Goal: Task Accomplishment & Management: Manage account settings

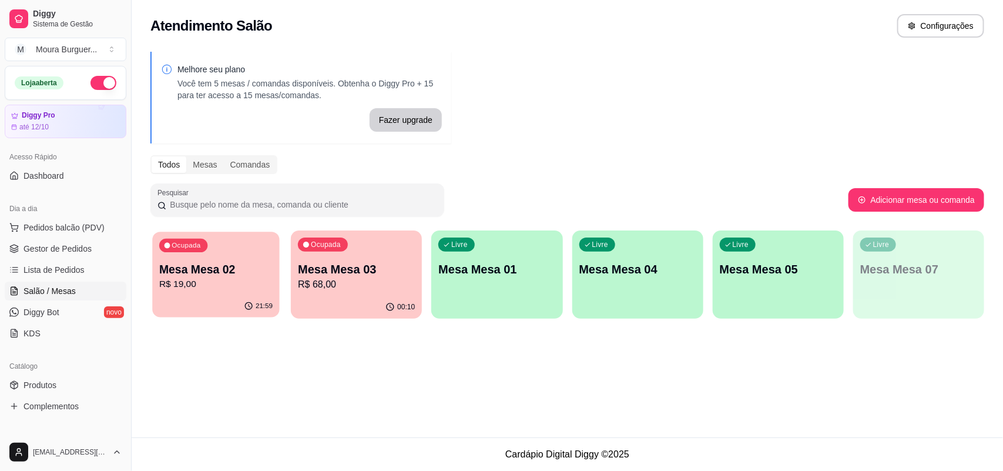
click at [206, 290] on p "R$ 19,00" at bounding box center [215, 284] width 113 height 14
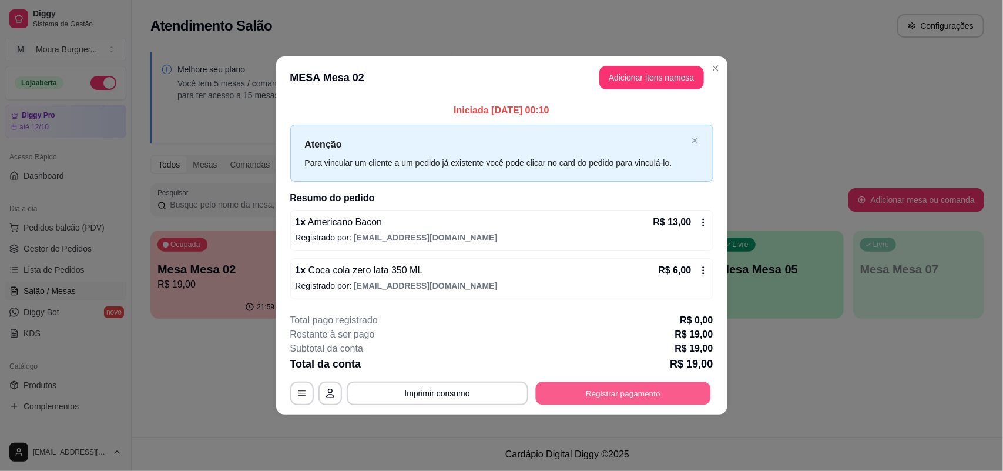
click at [576, 392] on button "Registrar pagamento" at bounding box center [622, 393] width 175 height 23
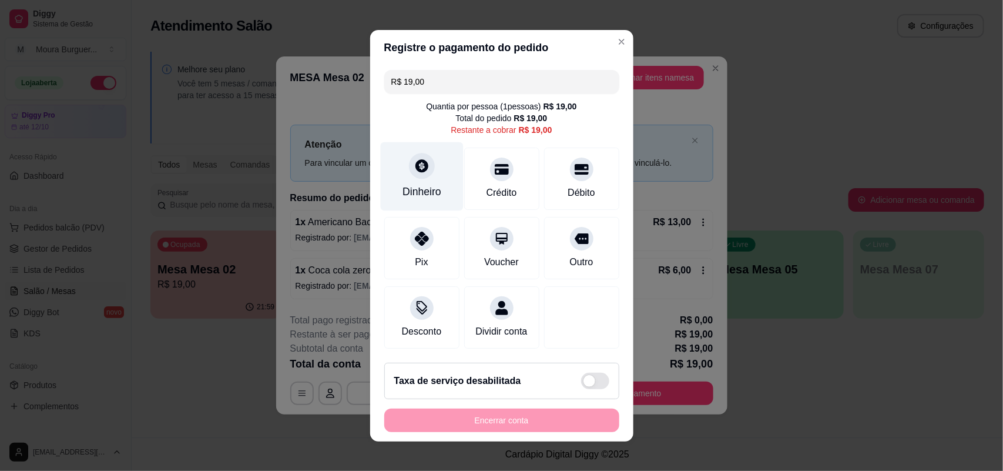
click at [408, 184] on div "Dinheiro" at bounding box center [421, 191] width 39 height 15
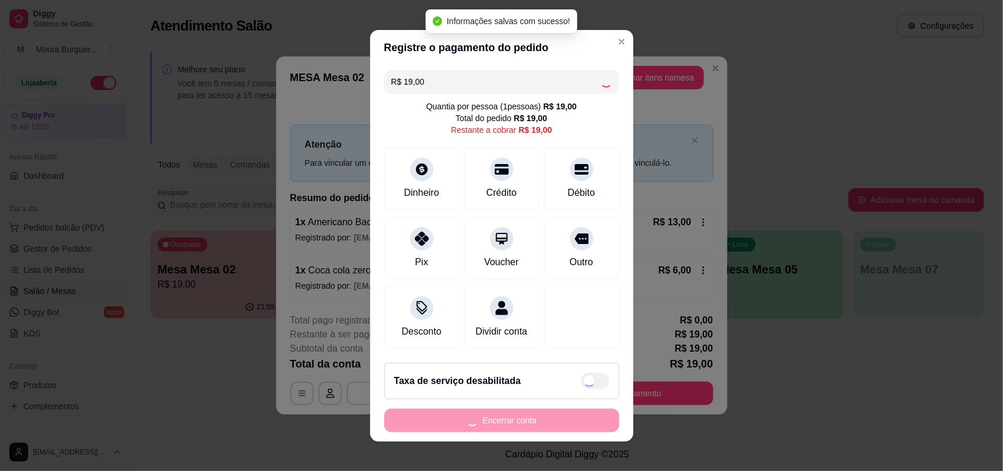
type input "R$ 0,00"
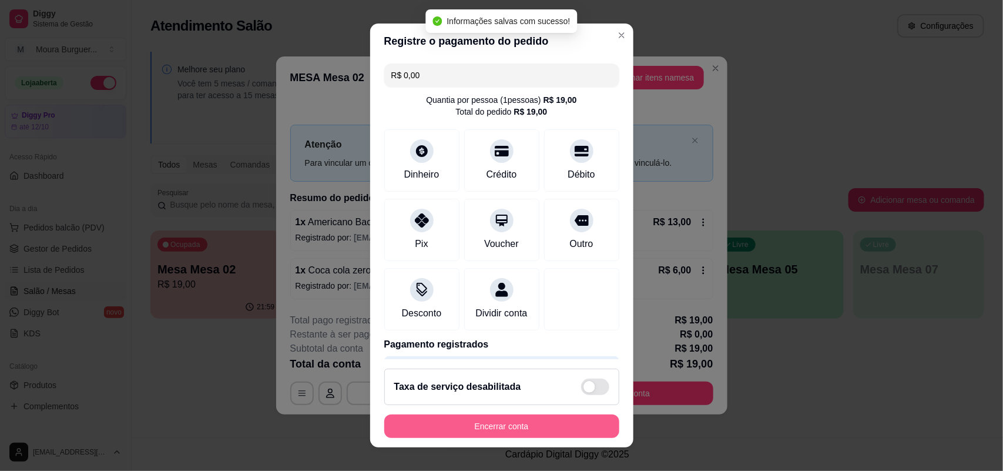
click at [481, 428] on button "Encerrar conta" at bounding box center [501, 425] width 235 height 23
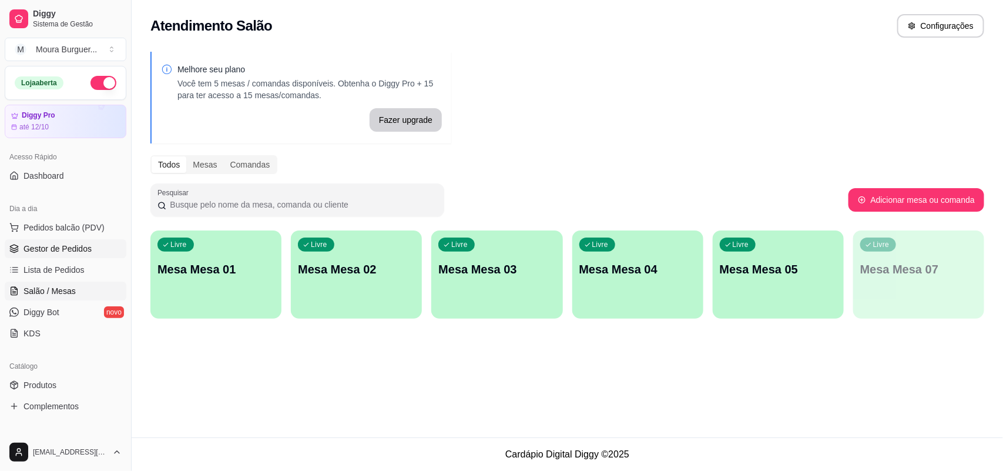
click at [69, 244] on span "Gestor de Pedidos" at bounding box center [57, 249] width 68 height 12
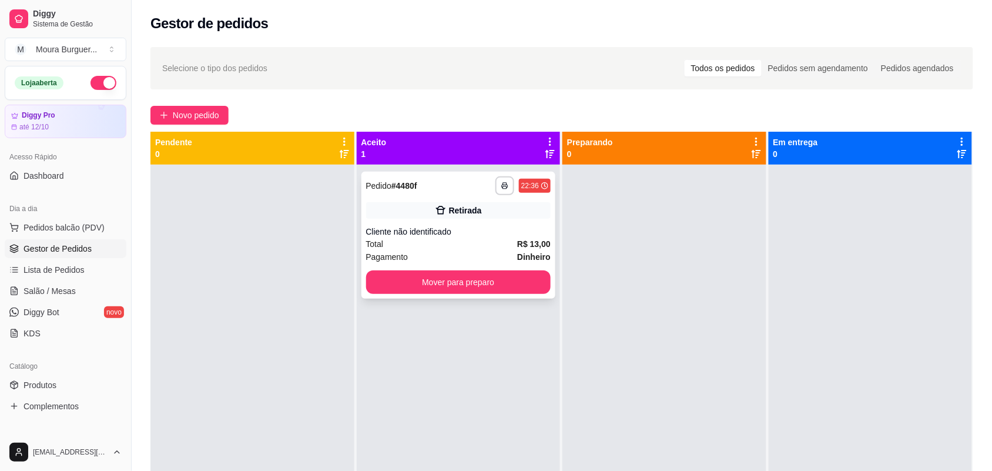
click at [493, 265] on div "**********" at bounding box center [458, 235] width 194 height 127
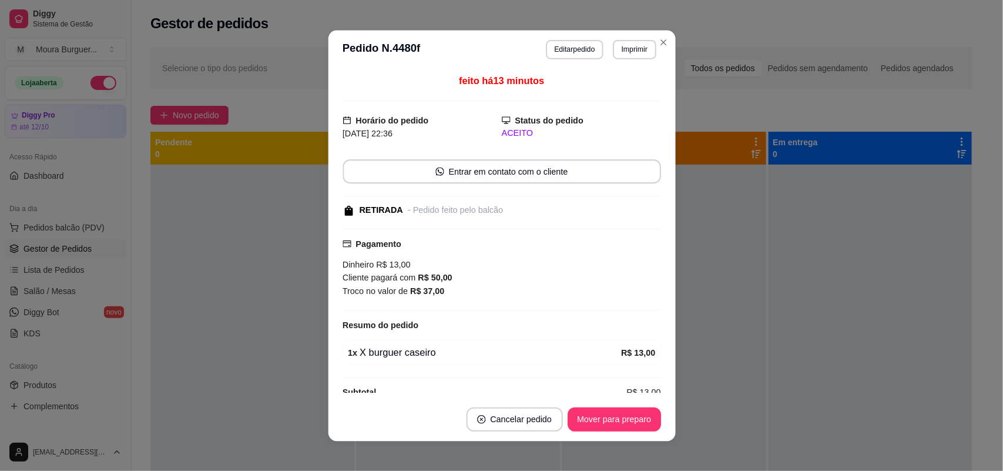
click at [494, 273] on div "Cliente pagará com R$ 50,00" at bounding box center [502, 278] width 318 height 14
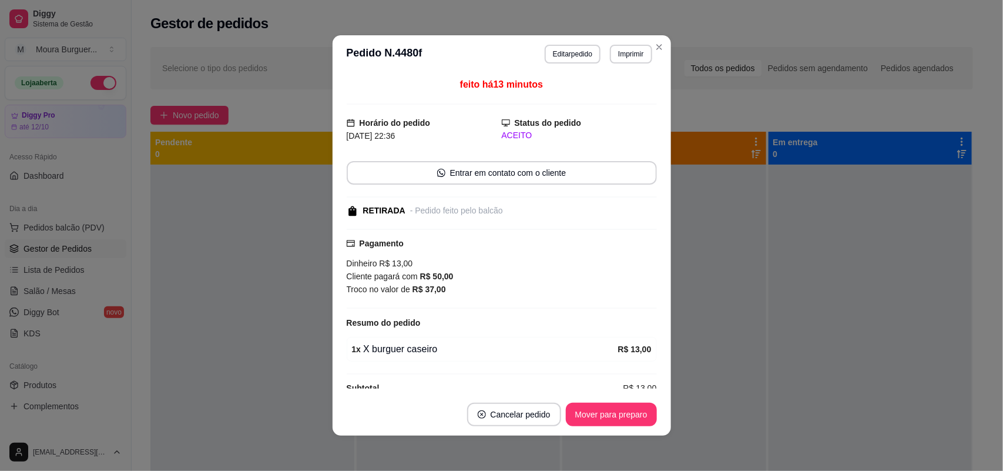
drag, startPoint x: 573, startPoint y: 401, endPoint x: 574, endPoint y: 407, distance: 5.9
click at [573, 404] on footer "Cancelar pedido Mover para preparo" at bounding box center [502, 414] width 338 height 42
click at [574, 407] on button "Mover para preparo" at bounding box center [611, 414] width 88 height 23
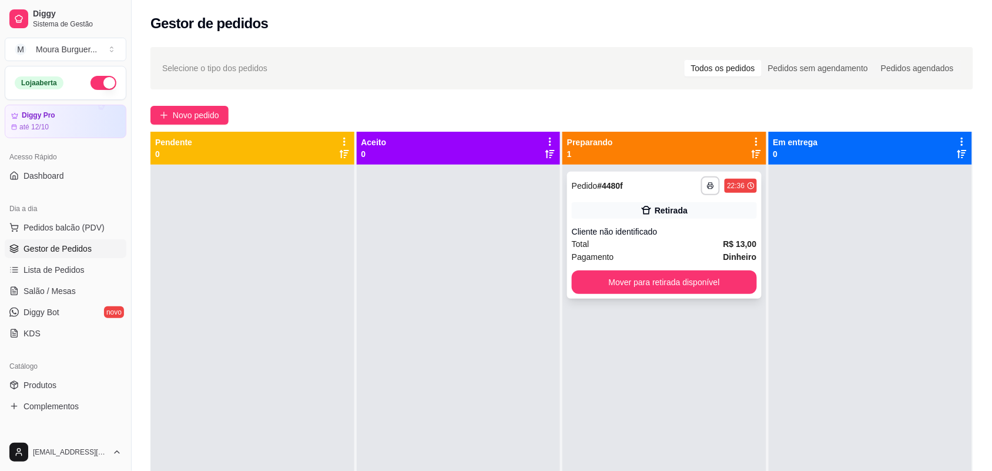
click at [686, 296] on div "**********" at bounding box center [664, 235] width 194 height 127
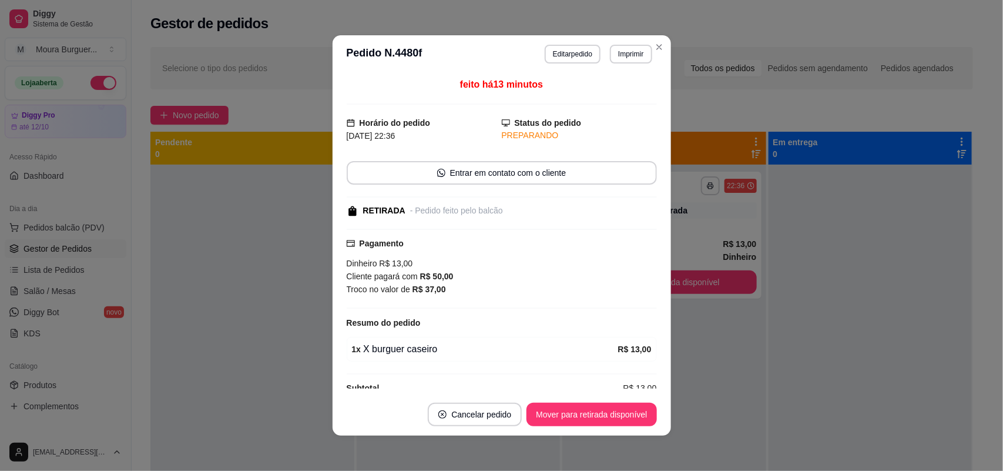
click at [629, 398] on footer "Cancelar pedido Mover para retirada disponível" at bounding box center [502, 414] width 338 height 42
click at [629, 416] on button "Mover para retirada disponível" at bounding box center [591, 413] width 130 height 23
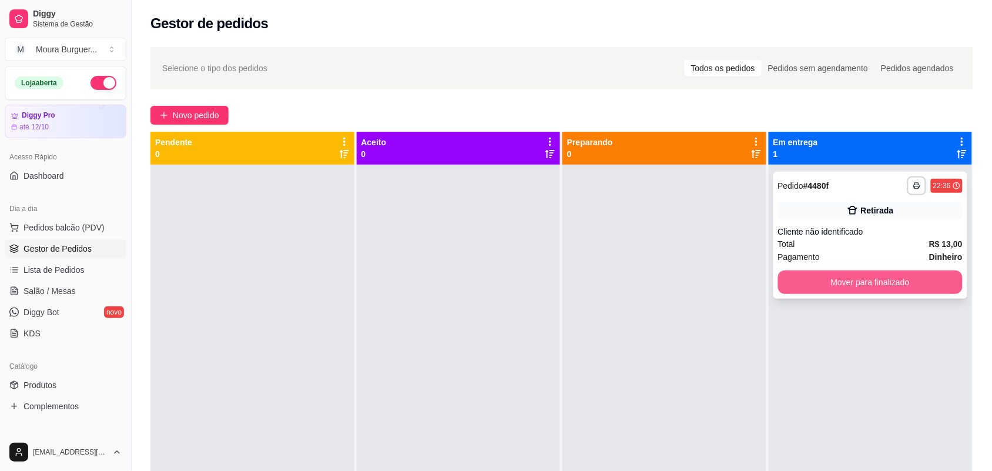
click at [780, 281] on button "Mover para finalizado" at bounding box center [870, 281] width 185 height 23
